Goal: Navigation & Orientation: Find specific page/section

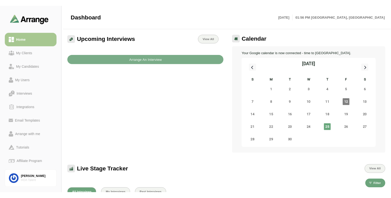
scroll to position [1, 0]
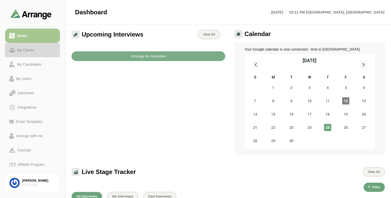
click at [45, 50] on div "My Clients" at bounding box center [32, 50] width 47 height 6
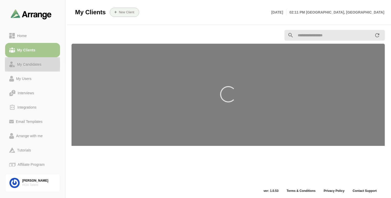
click at [43, 65] on div "My Candidates" at bounding box center [29, 64] width 28 height 6
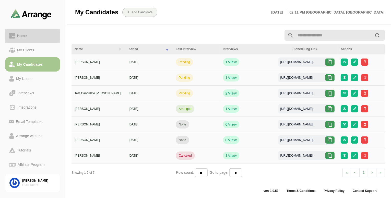
click at [32, 36] on div "Home" at bounding box center [32, 36] width 47 height 6
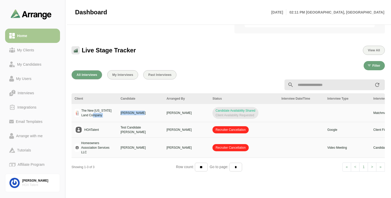
drag, startPoint x: 94, startPoint y: 113, endPoint x: 135, endPoint y: 111, distance: 41.2
click at [135, 111] on tr "The New [US_STATE] Land Company [PERSON_NAME] Bri [PERSON_NAME] Candidate Avail…" at bounding box center [316, 113] width 489 height 18
click at [135, 111] on p "[PERSON_NAME]" at bounding box center [141, 113] width 40 height 5
click at [174, 112] on p "[PERSON_NAME]" at bounding box center [186, 113] width 40 height 5
click at [228, 114] on span "Candidate Availability Shared Client Availability Requested" at bounding box center [235, 113] width 46 height 12
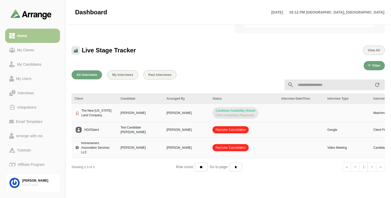
click at [373, 166] on li "> Next" at bounding box center [372, 166] width 8 height 9
click at [313, 145] on td at bounding box center [301, 148] width 46 height 20
click at [29, 36] on div "Home" at bounding box center [22, 36] width 14 height 6
